Goal: Obtain resource: Download file/media

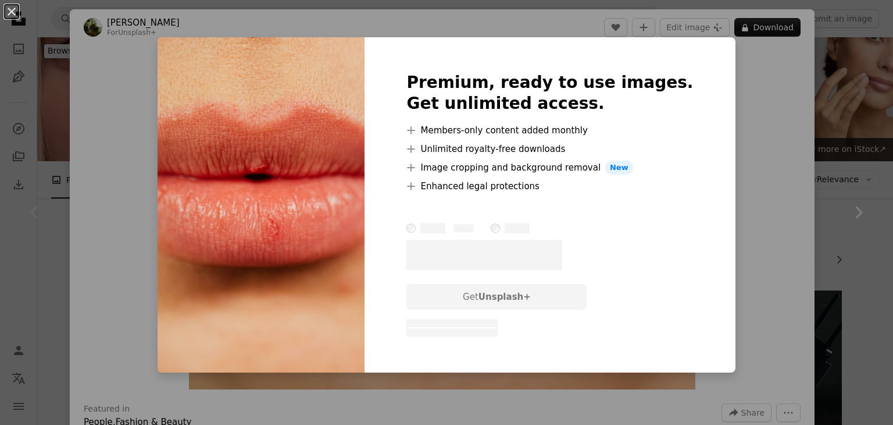
scroll to position [174, 0]
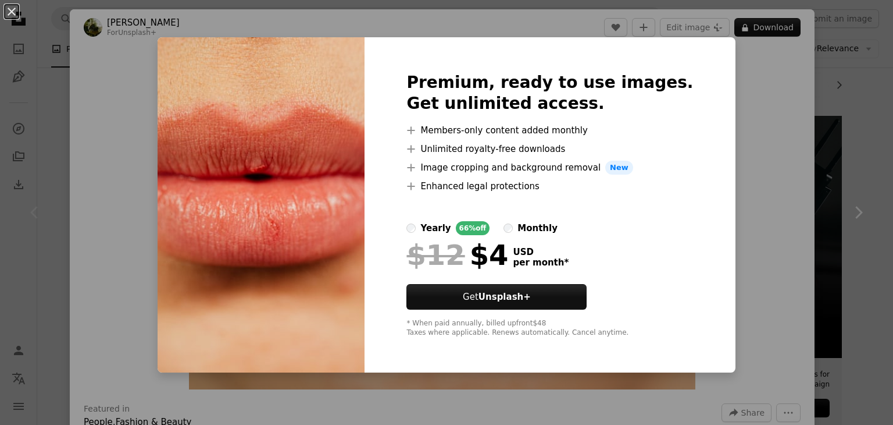
click at [730, 182] on div "An X shape Premium, ready to use images. Get unlimited access. A plus sign Memb…" at bounding box center [446, 212] width 893 height 425
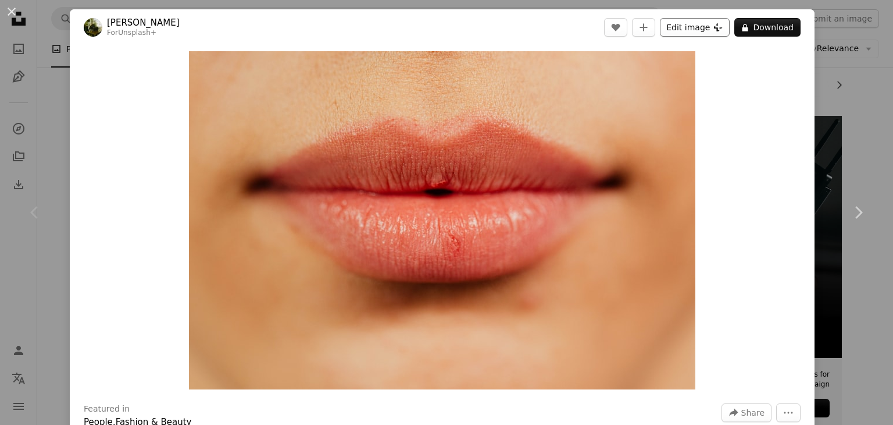
click at [697, 27] on button "Edit image Plus sign for Unsplash+" at bounding box center [695, 27] width 70 height 19
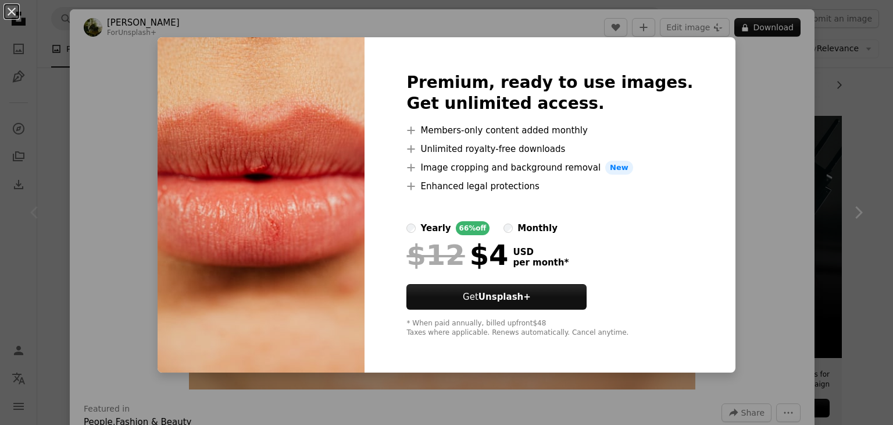
click at [721, 67] on div "An X shape Premium, ready to use images. Get unlimited access. A plus sign Memb…" at bounding box center [446, 212] width 893 height 425
